Goal: Task Accomplishment & Management: Use online tool/utility

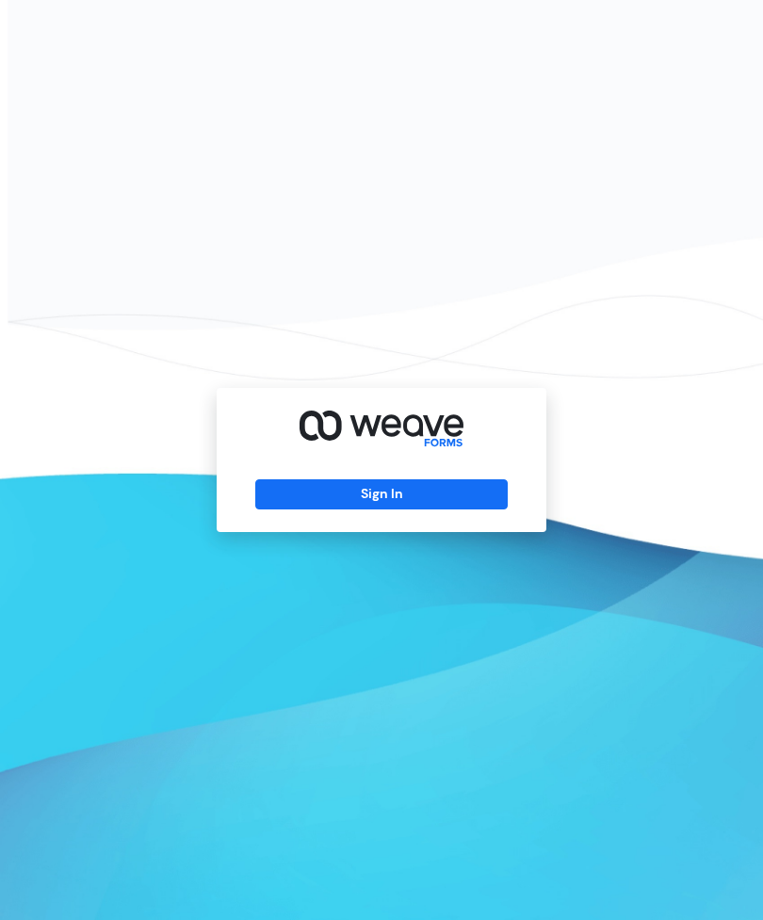
click at [421, 509] on button "Sign In" at bounding box center [380, 494] width 251 height 30
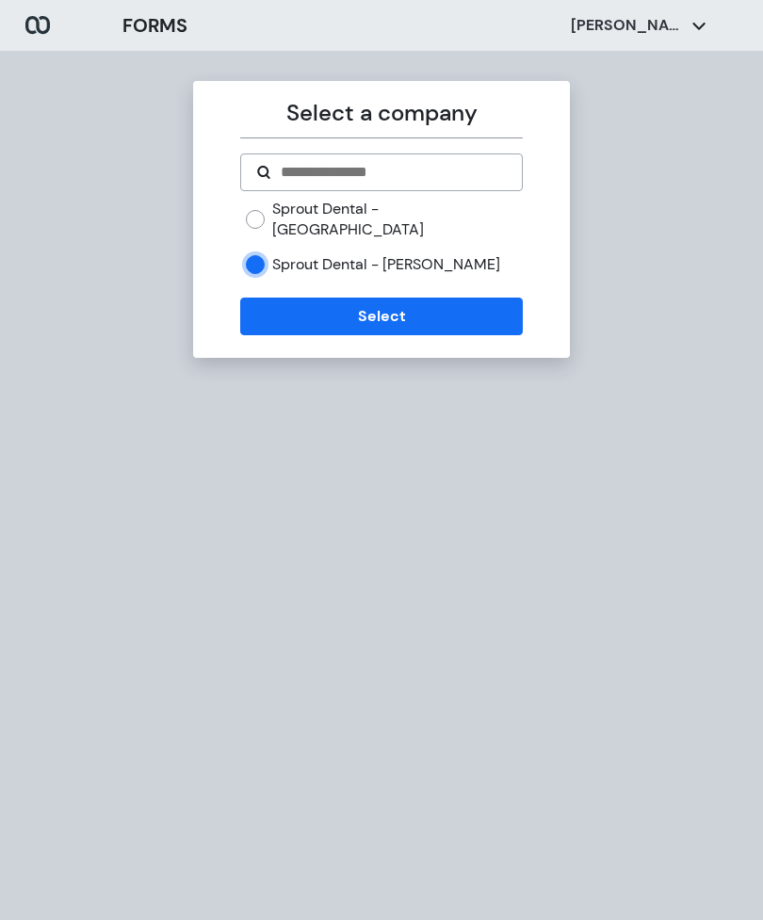
click at [368, 298] on button "Select" at bounding box center [381, 317] width 282 height 38
